Goal: Task Accomplishment & Management: Manage account settings

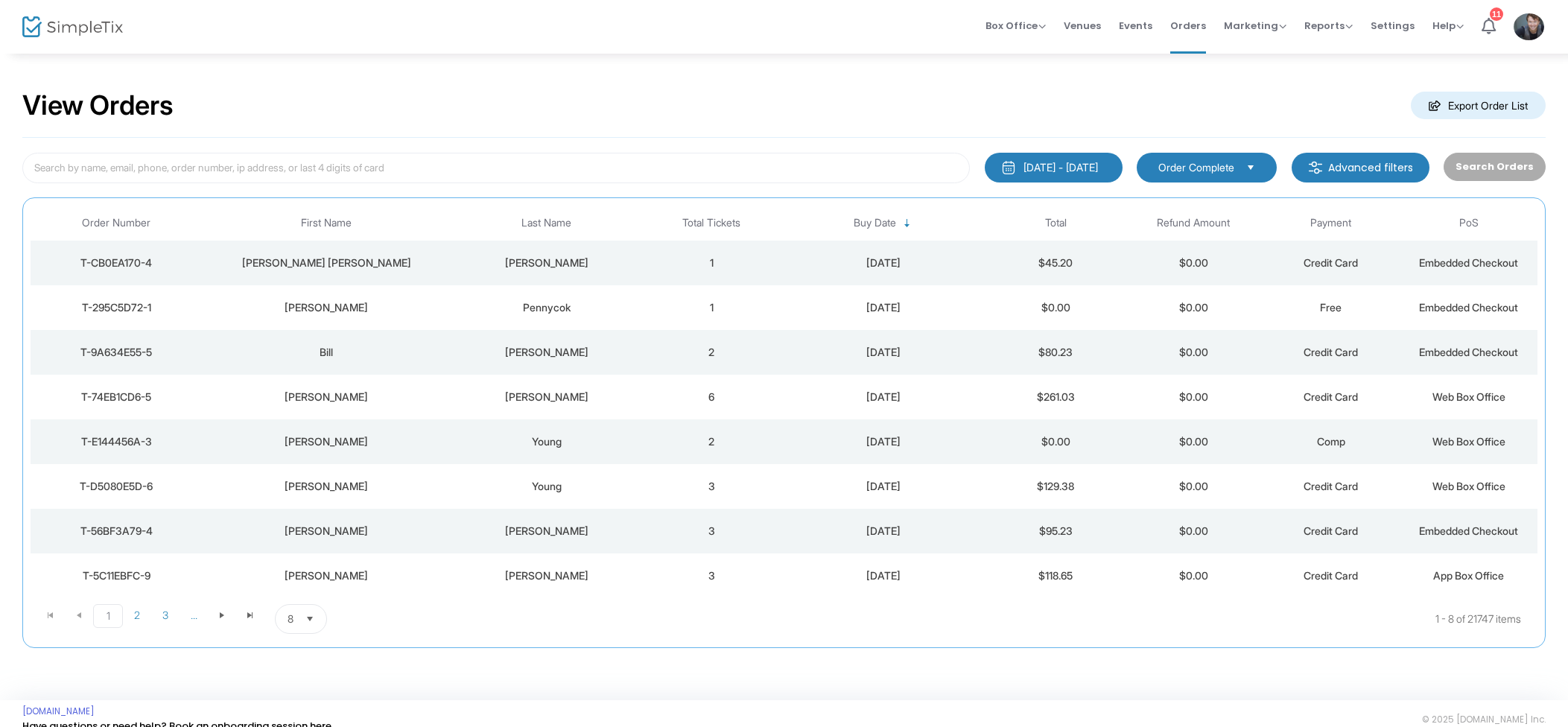
click at [1133, 19] on span "Events" at bounding box center [1135, 26] width 33 height 38
click at [762, 273] on td "1" at bounding box center [712, 263] width 138 height 45
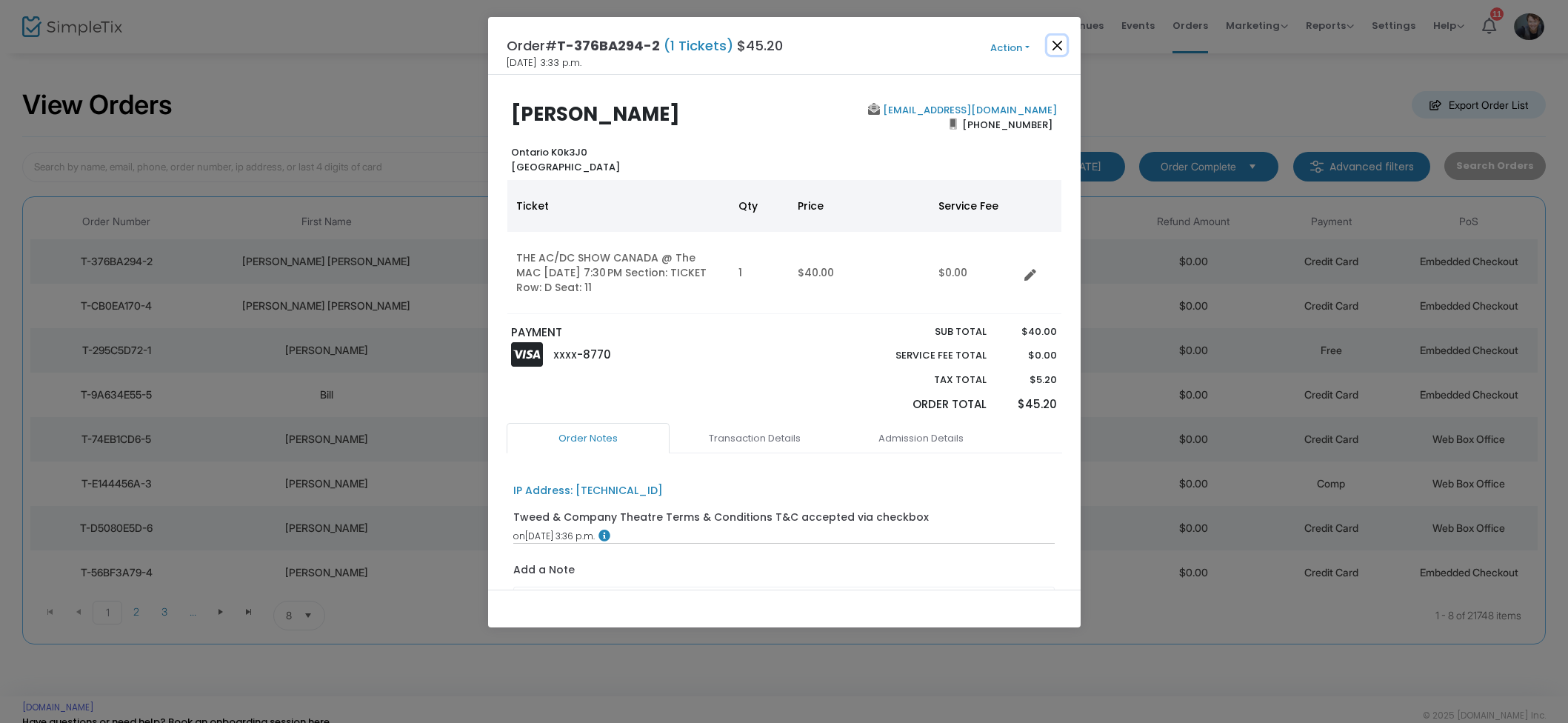
click at [1051, 47] on button "Close" at bounding box center [1057, 45] width 19 height 19
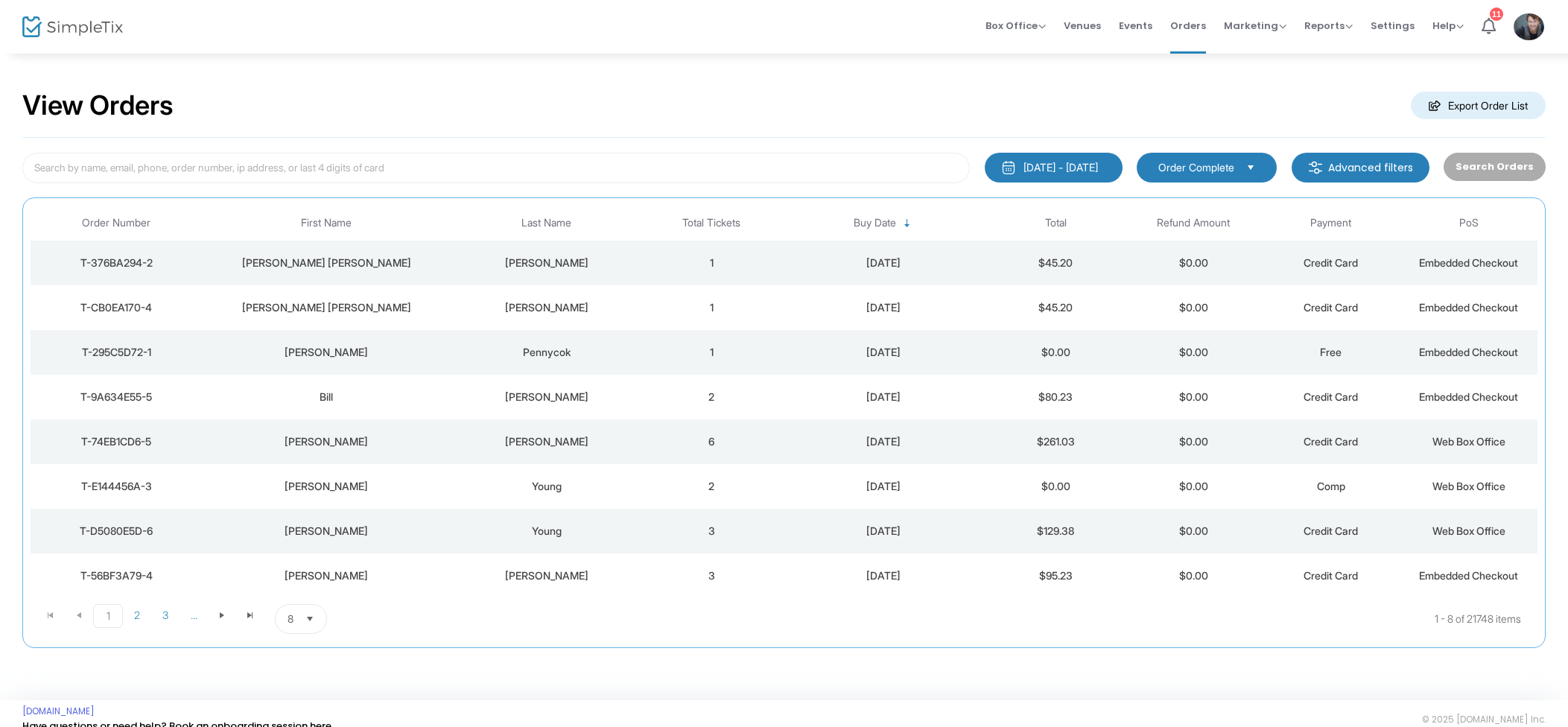
click at [668, 299] on td "1" at bounding box center [712, 308] width 138 height 45
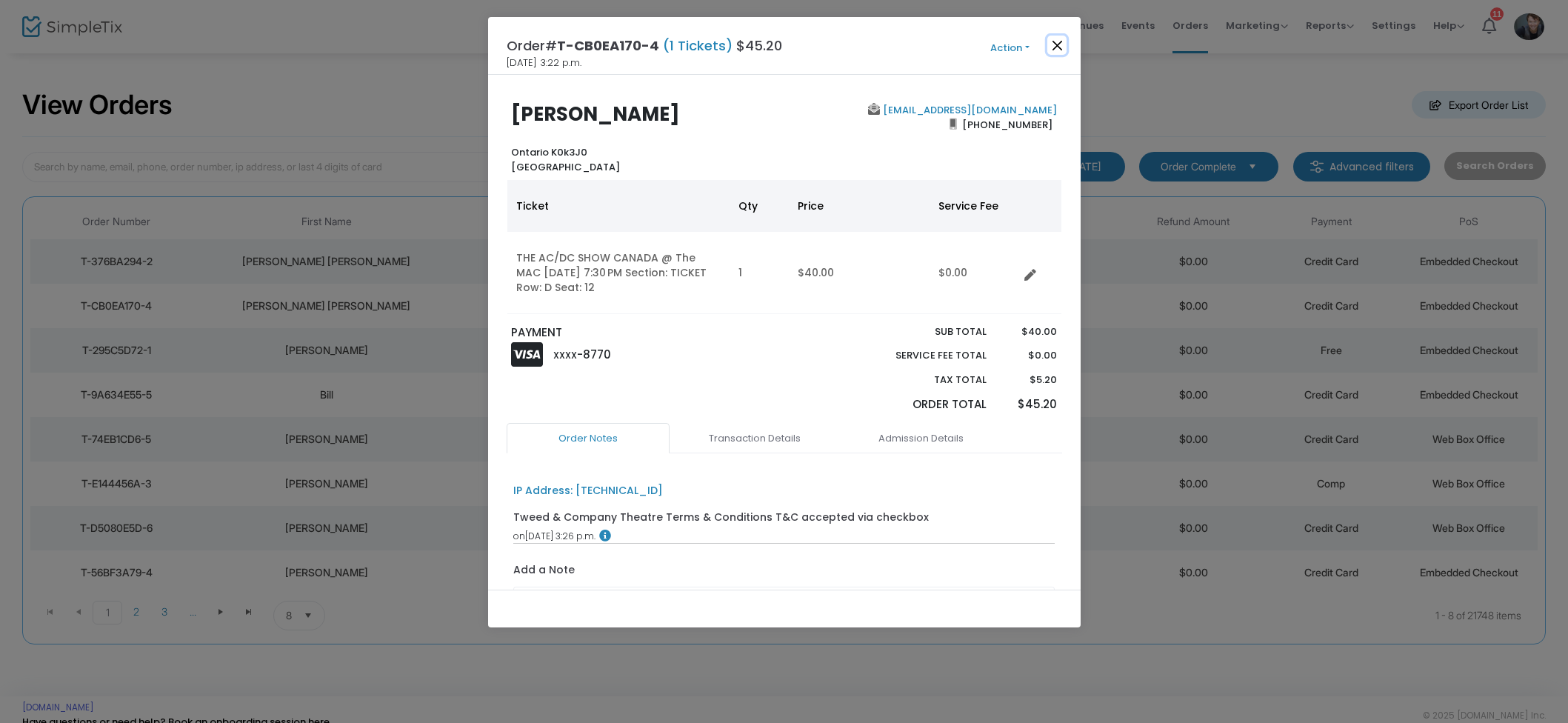
click at [1052, 42] on button "Close" at bounding box center [1057, 45] width 19 height 19
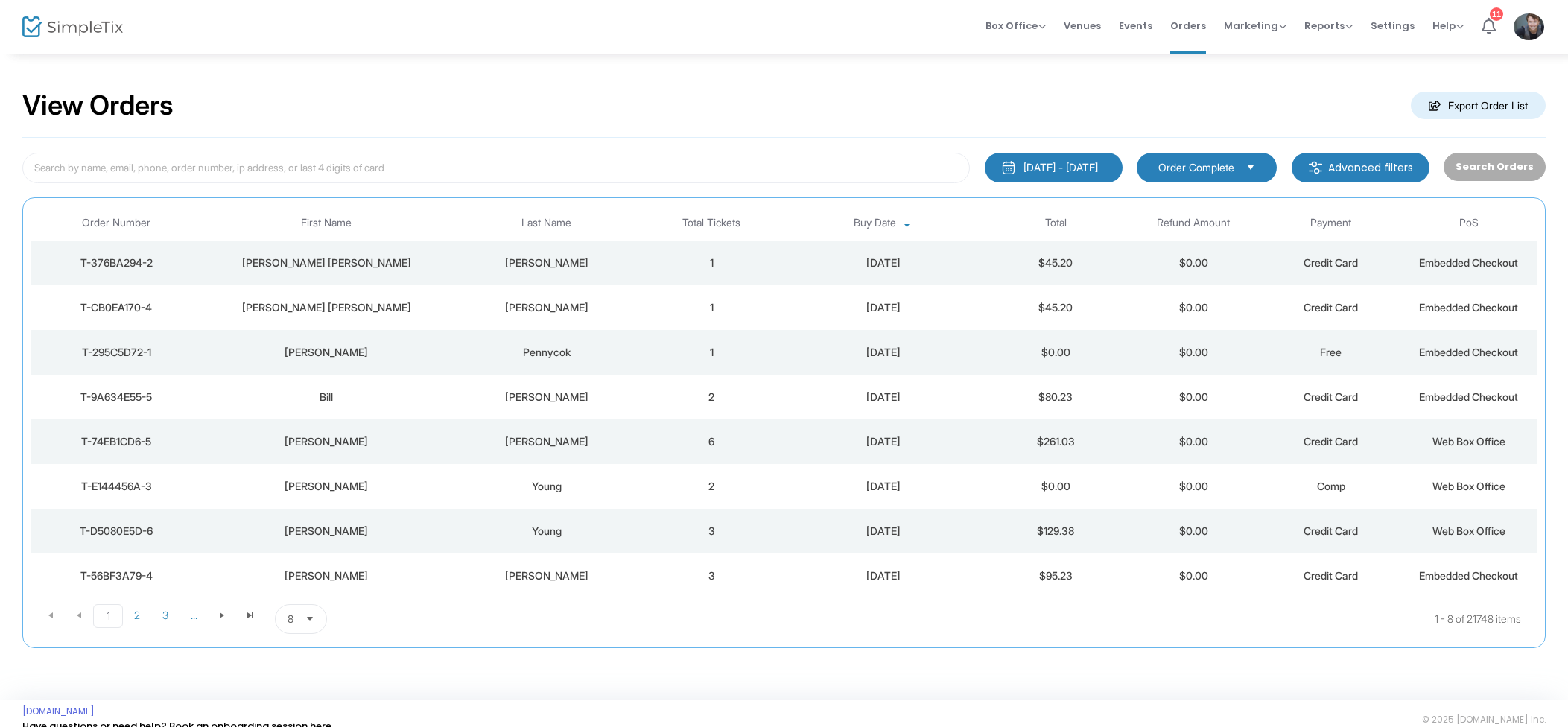
click at [615, 351] on div "Pennycok" at bounding box center [546, 352] width 186 height 15
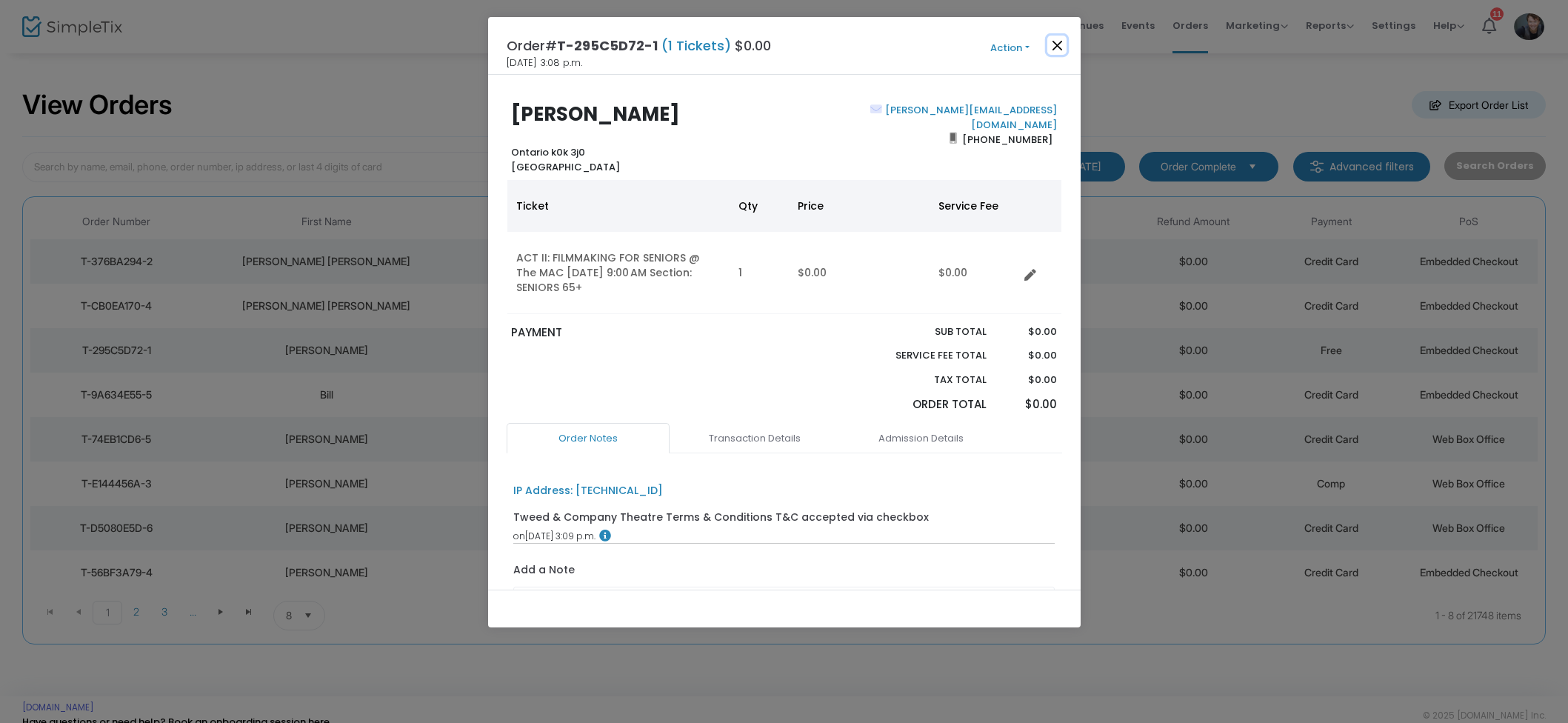
drag, startPoint x: 1063, startPoint y: 44, endPoint x: 1080, endPoint y: 40, distance: 17.5
click at [1063, 44] on button "Close" at bounding box center [1057, 45] width 19 height 19
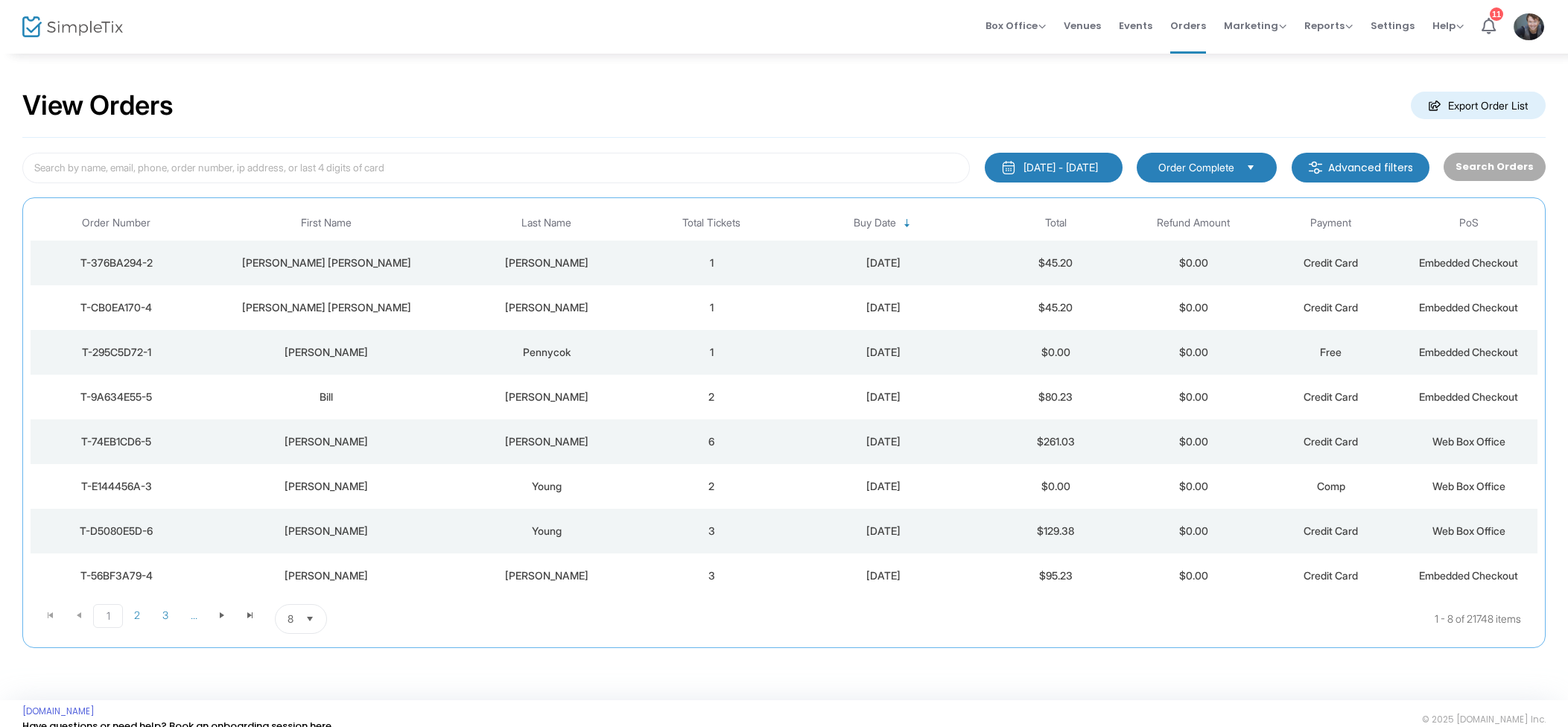
click at [1147, 24] on span "Events" at bounding box center [1135, 26] width 33 height 38
